Goal: Check status: Check status

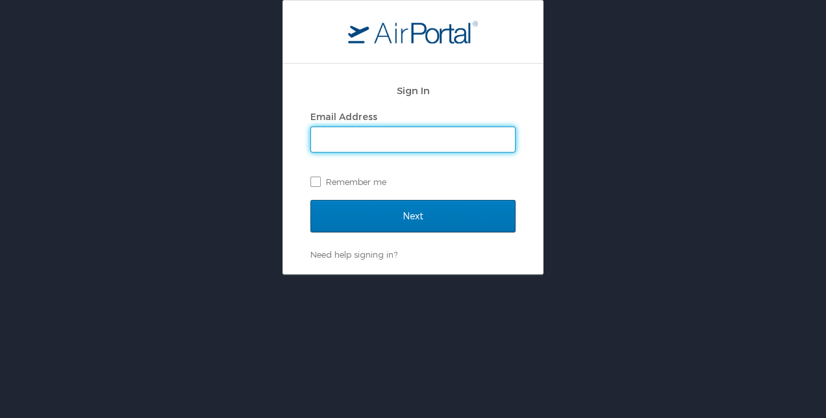
click at [360, 133] on input "Email Address" at bounding box center [413, 139] width 204 height 25
type input "[EMAIL_ADDRESS][DOMAIN_NAME]"
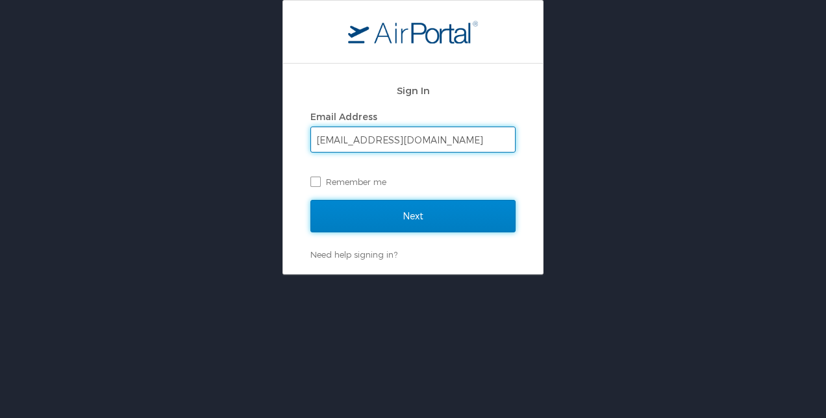
click at [417, 217] on input "Next" at bounding box center [413, 216] width 205 height 32
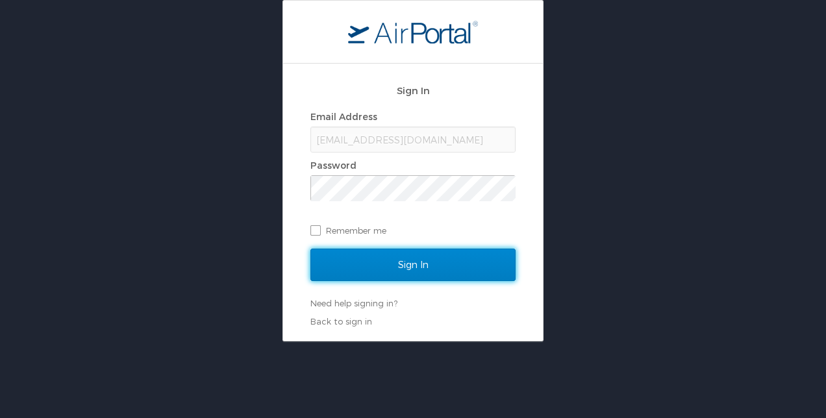
click at [403, 266] on input "Sign In" at bounding box center [413, 265] width 205 height 32
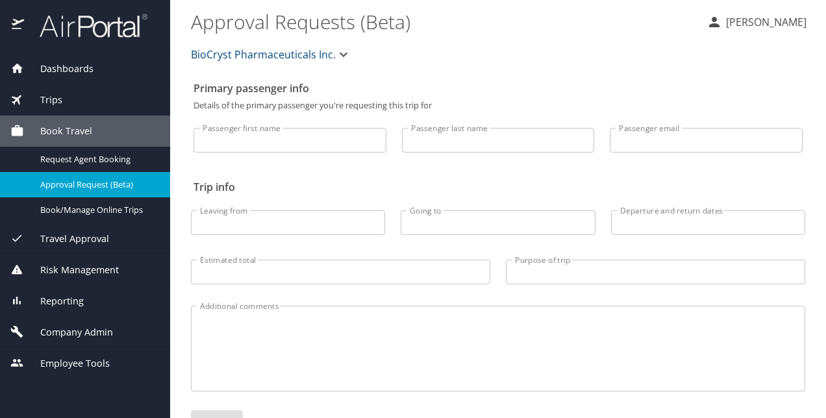
click at [53, 101] on span "Trips" at bounding box center [43, 100] width 38 height 14
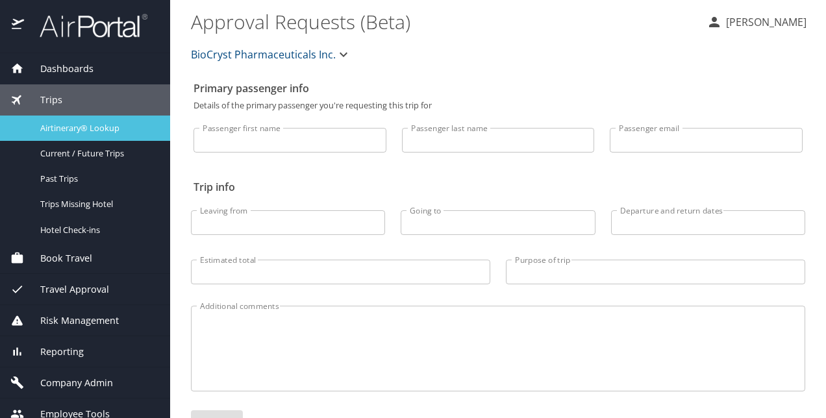
click at [71, 121] on div "Airtinerary® Lookup" at bounding box center [84, 128] width 149 height 15
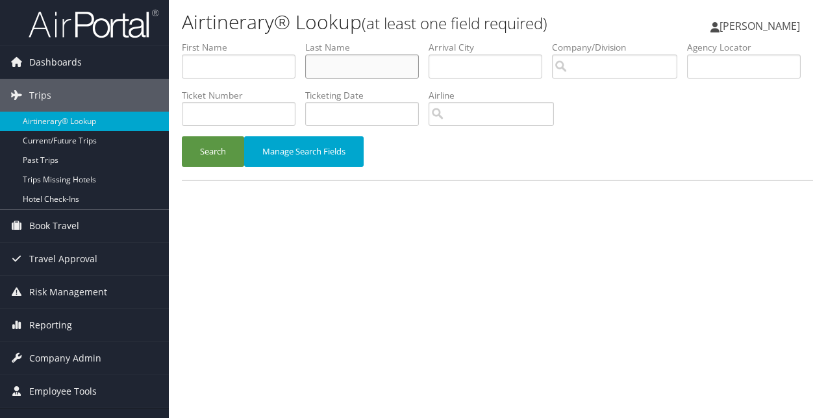
click at [346, 69] on input "text" at bounding box center [362, 67] width 114 height 24
type input "Amar"
click at [182, 136] on button "Search" at bounding box center [213, 151] width 62 height 31
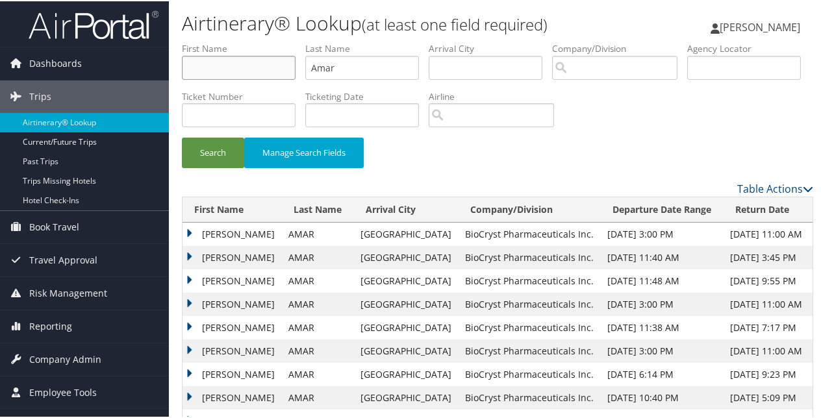
click at [246, 62] on input "text" at bounding box center [239, 67] width 114 height 24
type input "Jason"
click at [182, 136] on button "Search" at bounding box center [213, 151] width 62 height 31
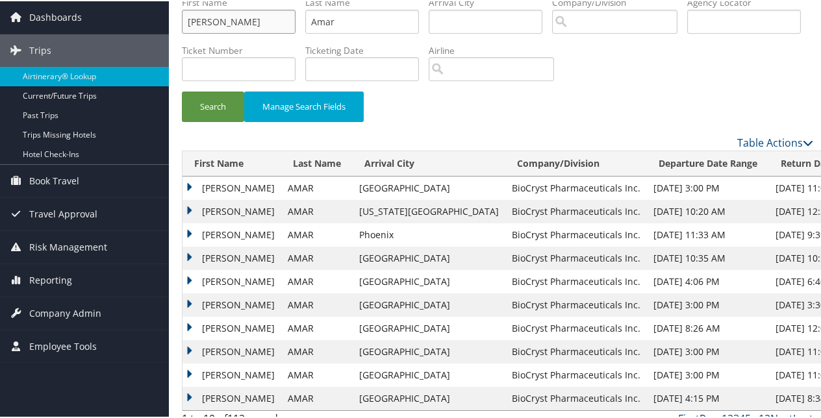
scroll to position [59, 0]
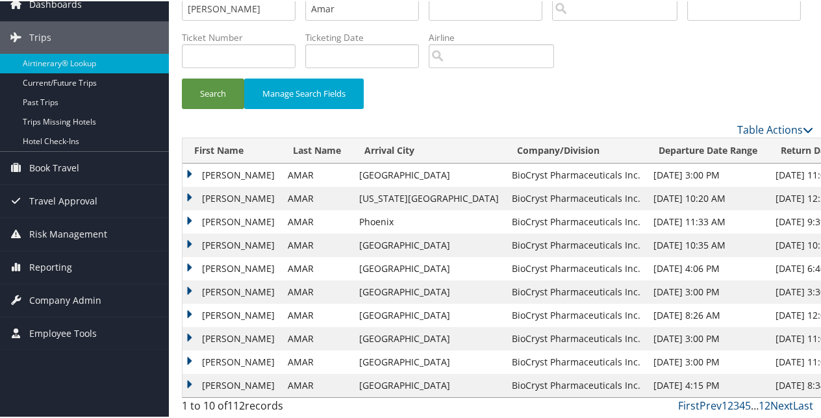
click at [191, 311] on td "JASON MICHAEL" at bounding box center [232, 314] width 99 height 23
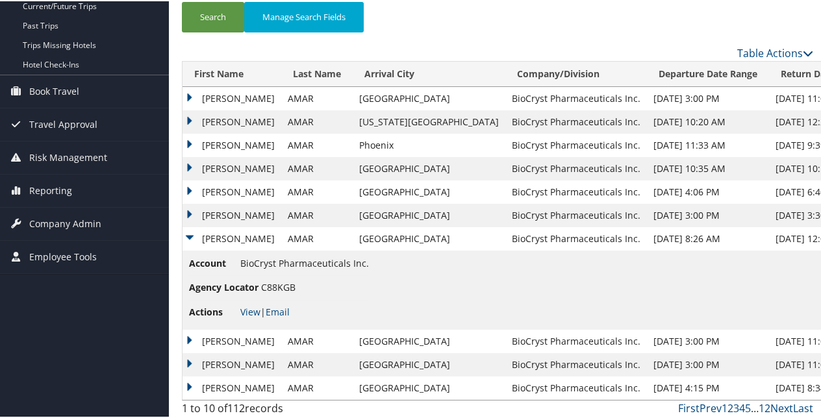
scroll to position [138, 0]
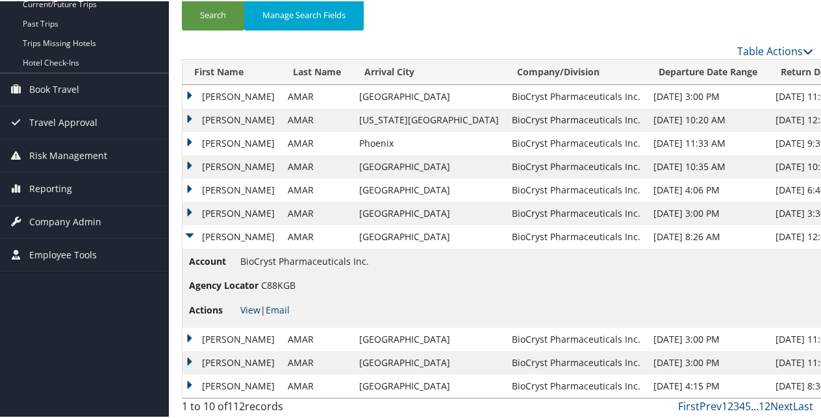
click at [253, 305] on link "View" at bounding box center [250, 309] width 20 height 12
click at [255, 330] on td "JASON MICHAEL" at bounding box center [232, 338] width 99 height 23
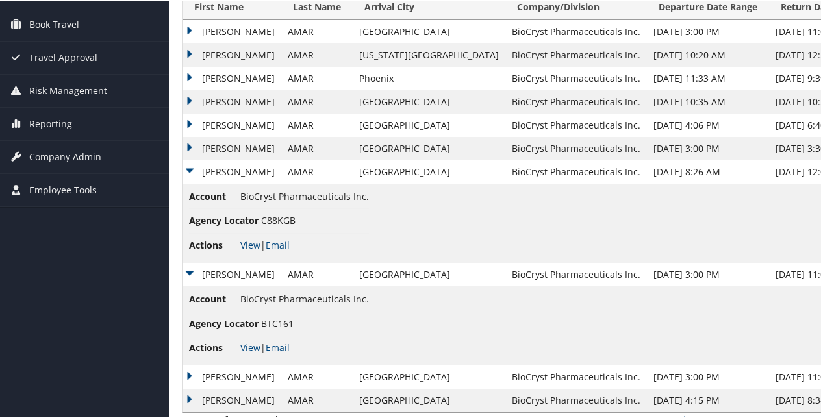
scroll to position [217, 0]
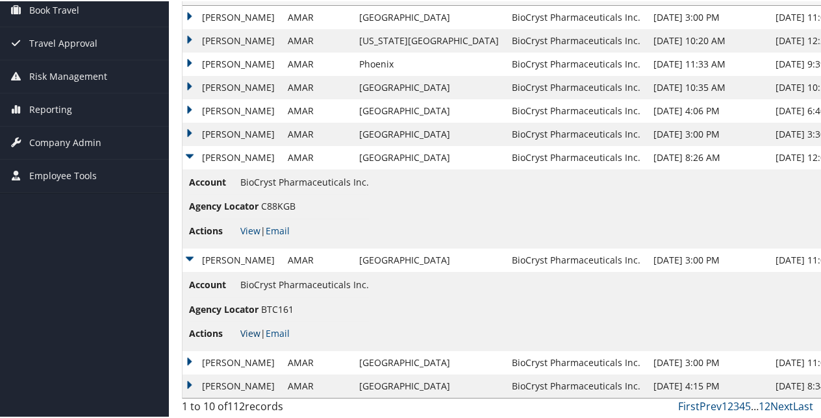
click at [253, 331] on link "View" at bounding box center [250, 332] width 20 height 12
click at [245, 228] on link "View" at bounding box center [250, 230] width 20 height 12
click at [185, 130] on td "JASON MICHAEL" at bounding box center [232, 133] width 99 height 23
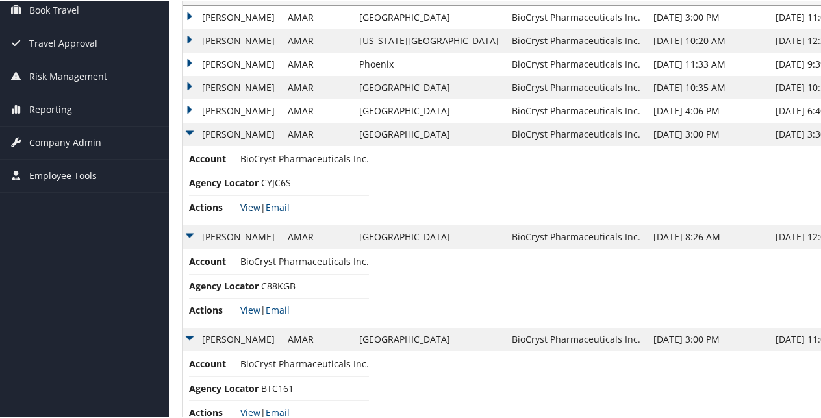
click at [250, 201] on link "View" at bounding box center [250, 206] width 20 height 12
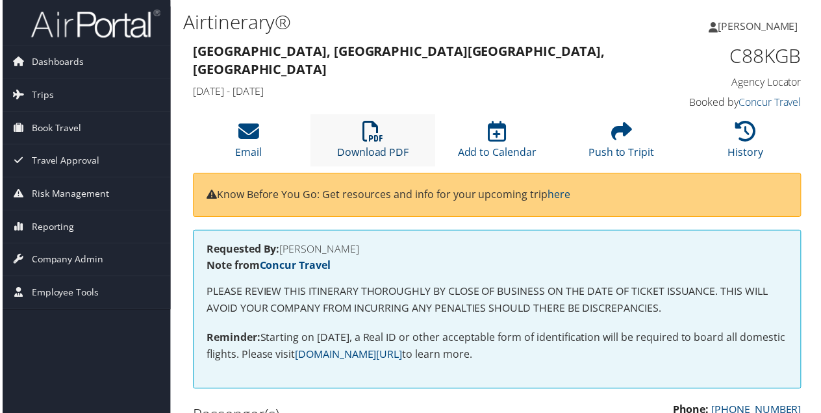
click at [374, 139] on icon at bounding box center [373, 132] width 21 height 21
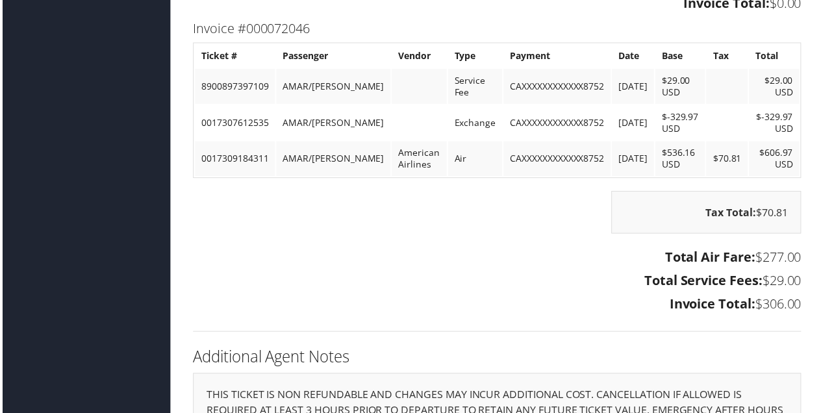
scroll to position [1429, 0]
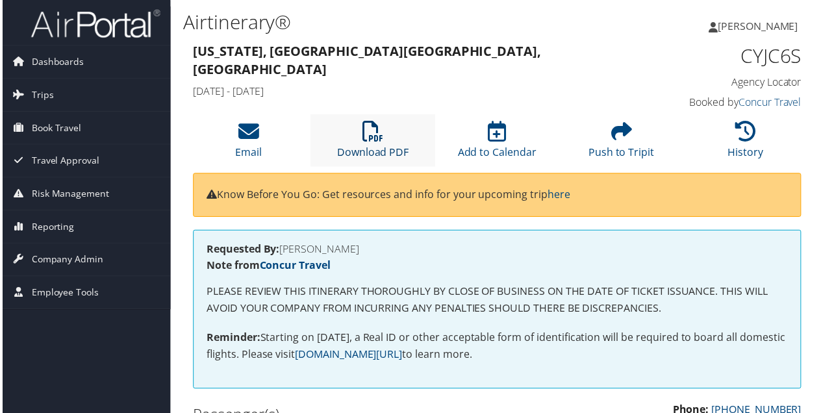
click at [374, 129] on icon at bounding box center [373, 132] width 21 height 21
